Goal: Find specific page/section: Find specific page/section

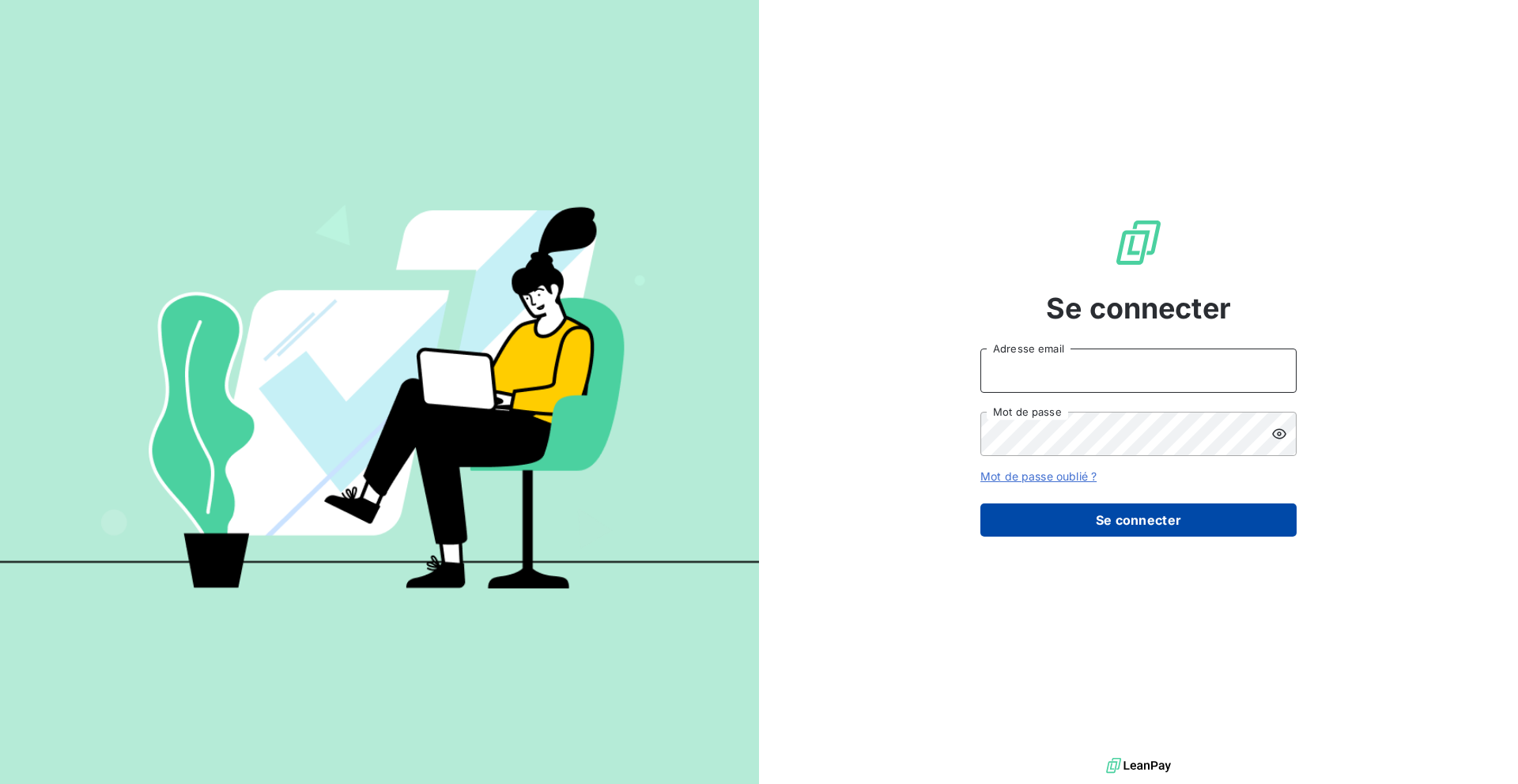
type input "[EMAIL_ADDRESS][PERSON_NAME][DOMAIN_NAME]"
click at [1125, 513] on button "Se connecter" at bounding box center [1138, 520] width 317 height 33
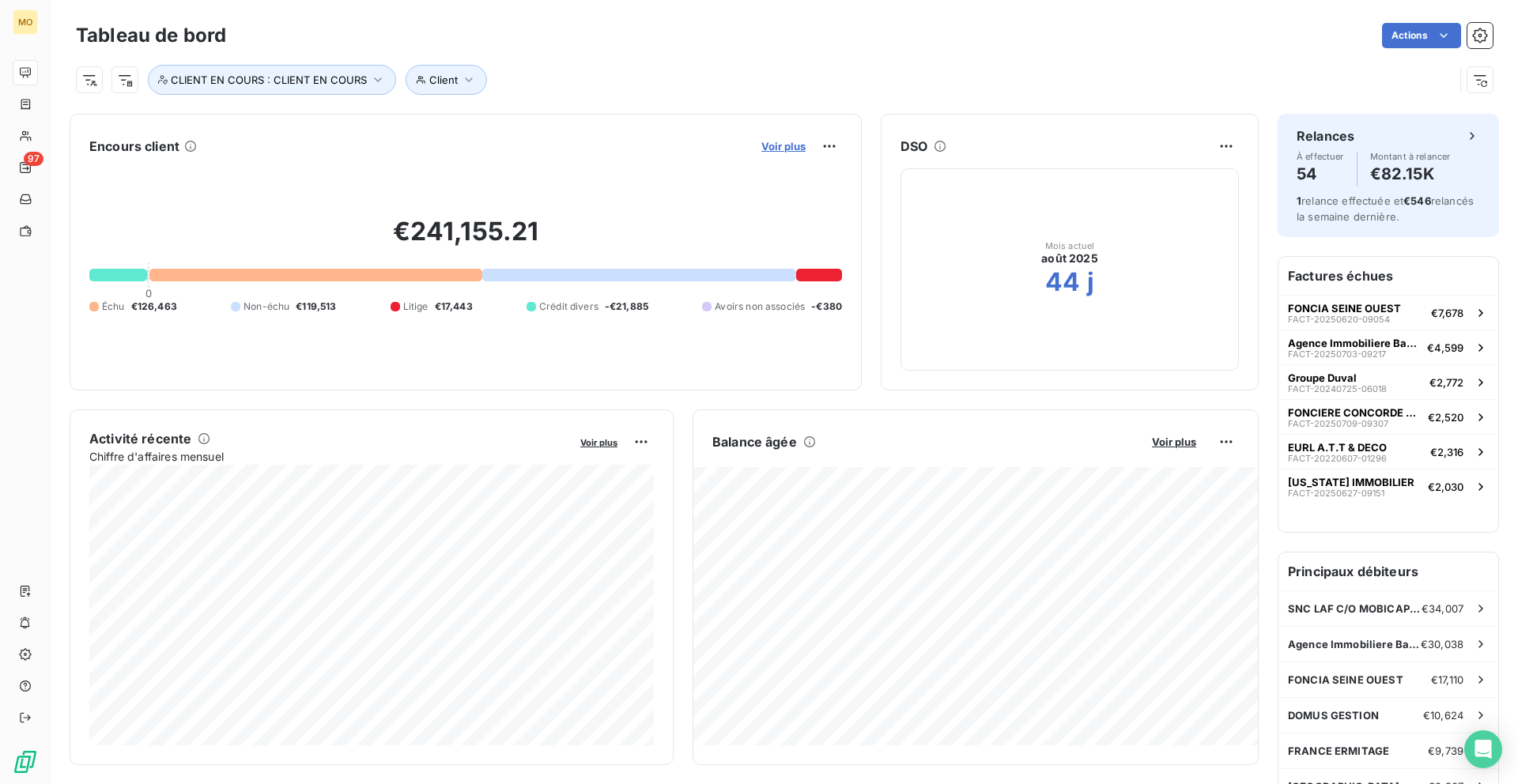
click at [788, 143] on span "Voir plus" at bounding box center [783, 146] width 45 height 12
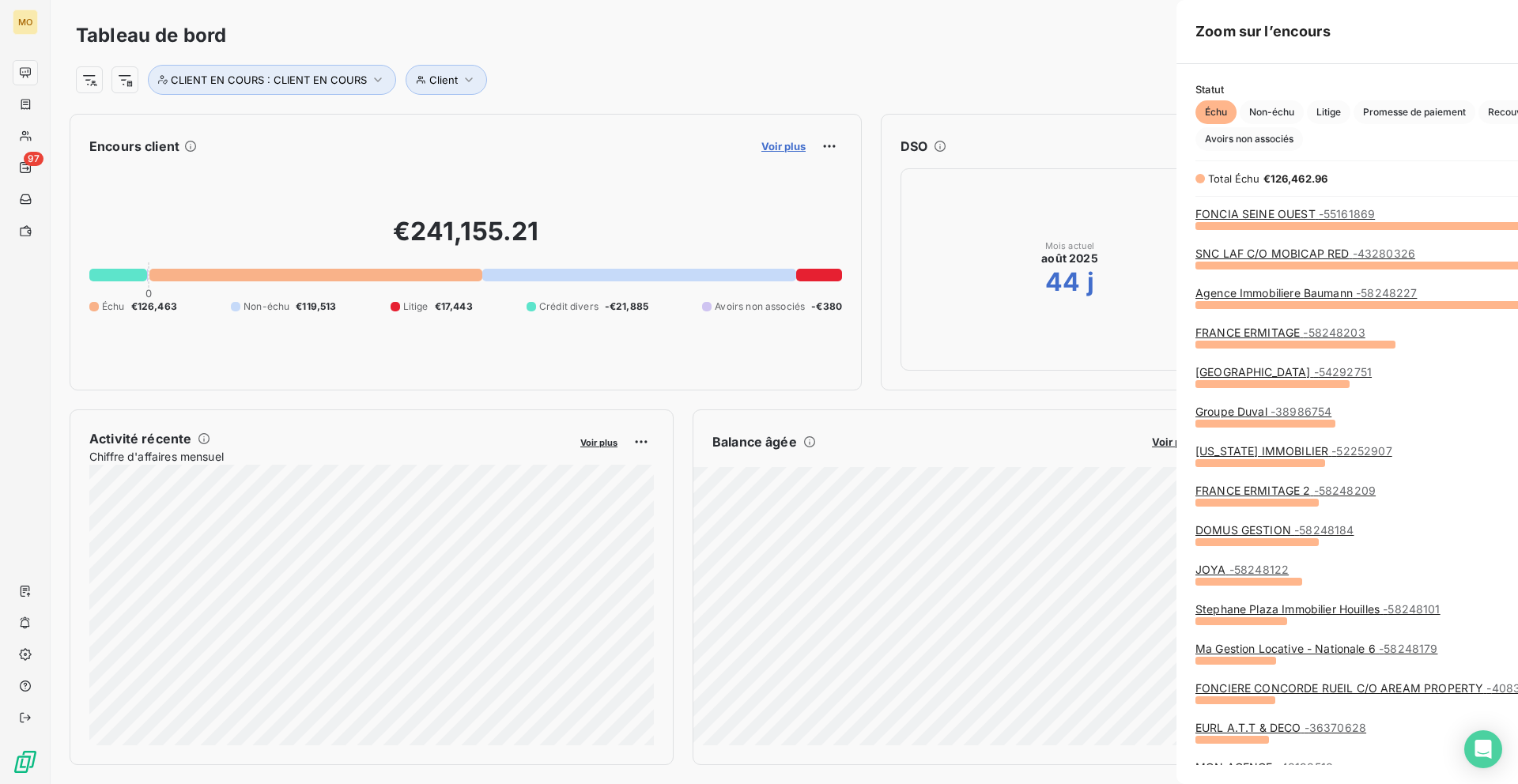
scroll to position [559, 608]
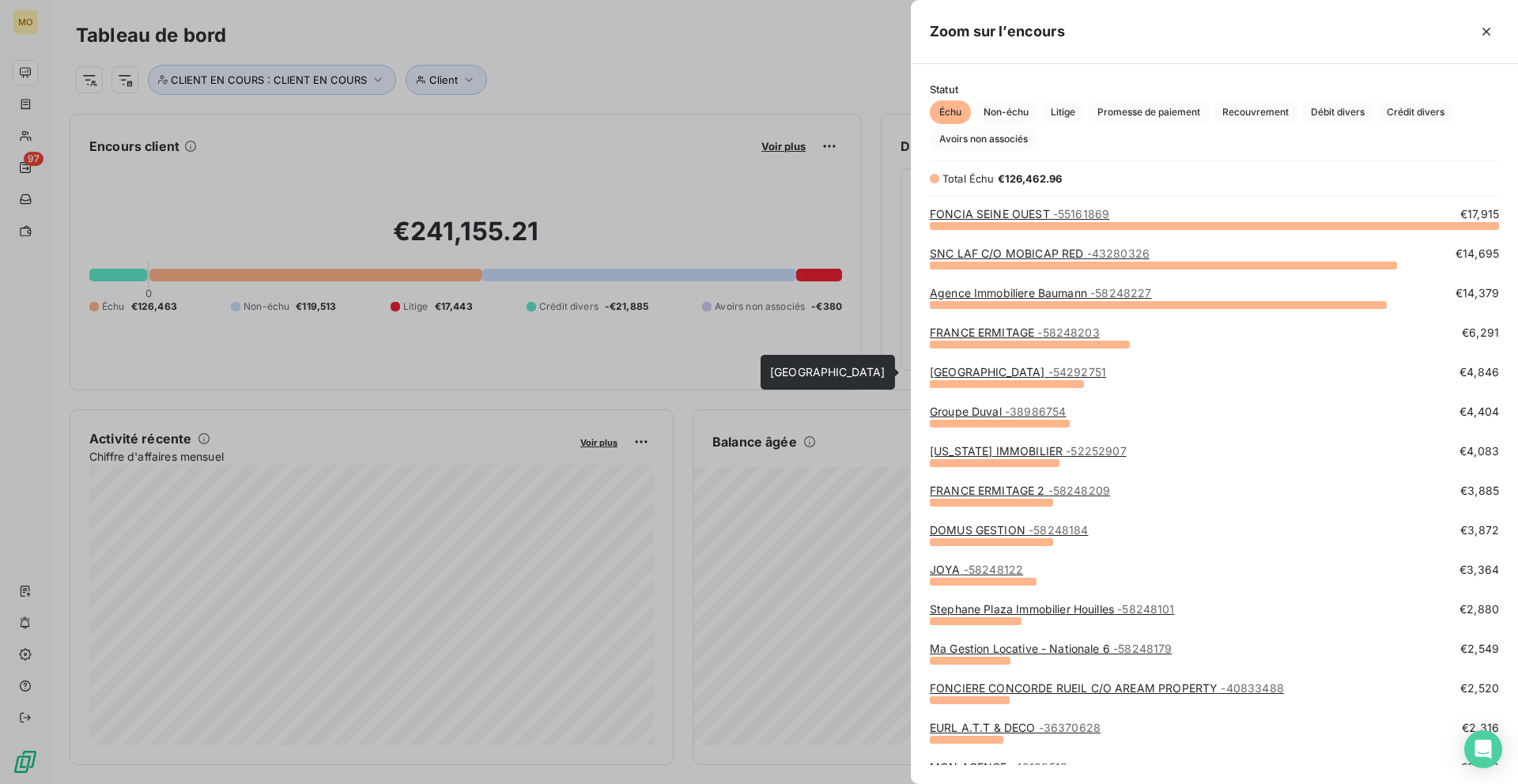
click at [992, 373] on link "Laforêt LE HAVRE CENTRE - 54292751" at bounding box center [1019, 371] width 177 height 13
